Goal: Communication & Community: Answer question/provide support

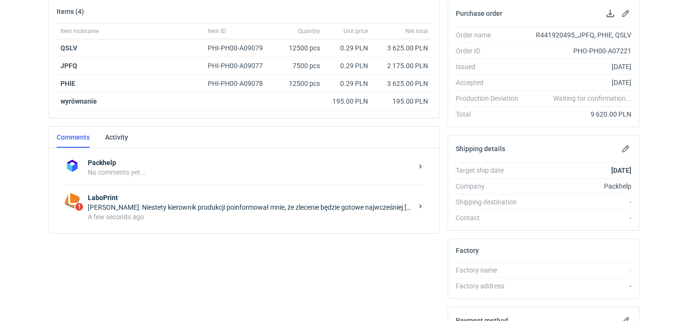
click at [241, 211] on div "[PERSON_NAME]: Niestety kierownik produkcji poinformował mnie, że zlecenie będz…" at bounding box center [250, 208] width 325 height 10
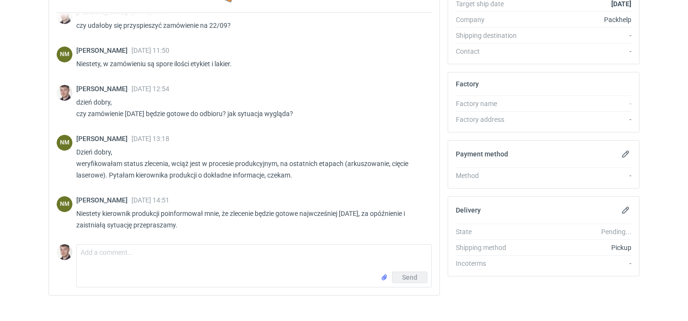
scroll to position [115, 0]
click at [185, 254] on textarea "Comment message" at bounding box center [254, 258] width 355 height 27
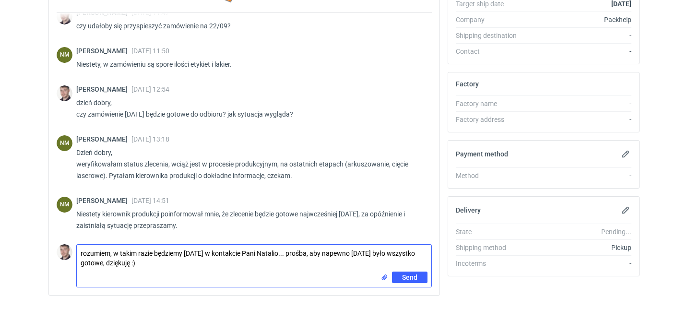
type textarea "rozumiem, w takim razie będziemy [DATE] w kontakcie Pani Natalio... prośba, aby…"
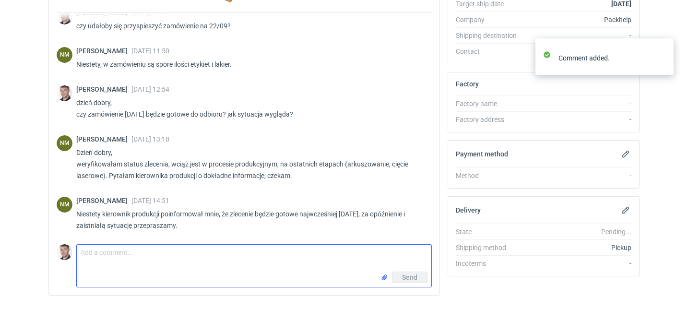
scroll to position [168, 0]
